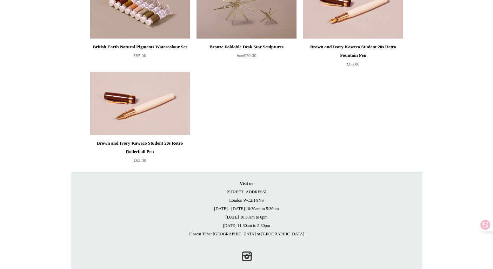
scroll to position [8038, 0]
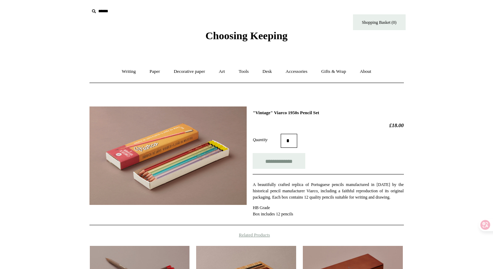
scroll to position [1, 0]
click at [482, 225] on icon at bounding box center [480, 225] width 6 height 6
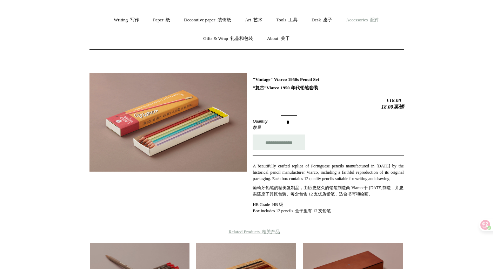
click at [369, 19] on link "Accessories 配件 +" at bounding box center [363, 20] width 46 height 19
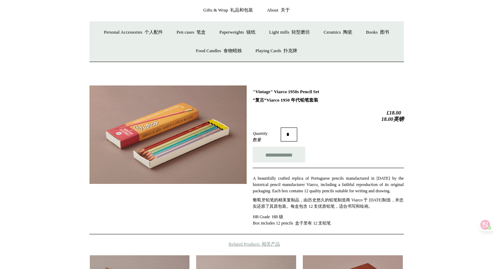
scroll to position [22, 0]
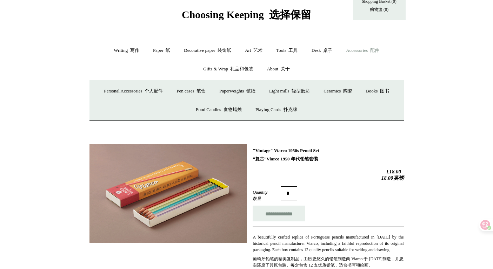
click at [343, 62] on ul "Writing 写作 + Pens by brand + Kaweco Lamy Ohnishi Seisakusho Pelikan Tetzbo Pilo…" at bounding box center [246, 59] width 314 height 37
click at [279, 71] on link "About 关于 +" at bounding box center [278, 69] width 35 height 19
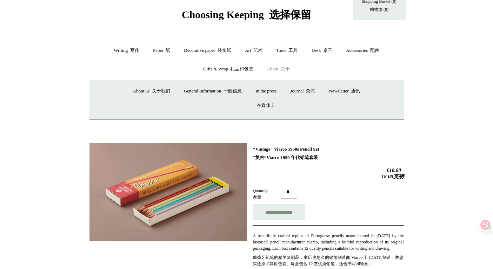
click at [284, 69] on font "关于" at bounding box center [285, 68] width 9 height 5
